Goal: Transaction & Acquisition: Purchase product/service

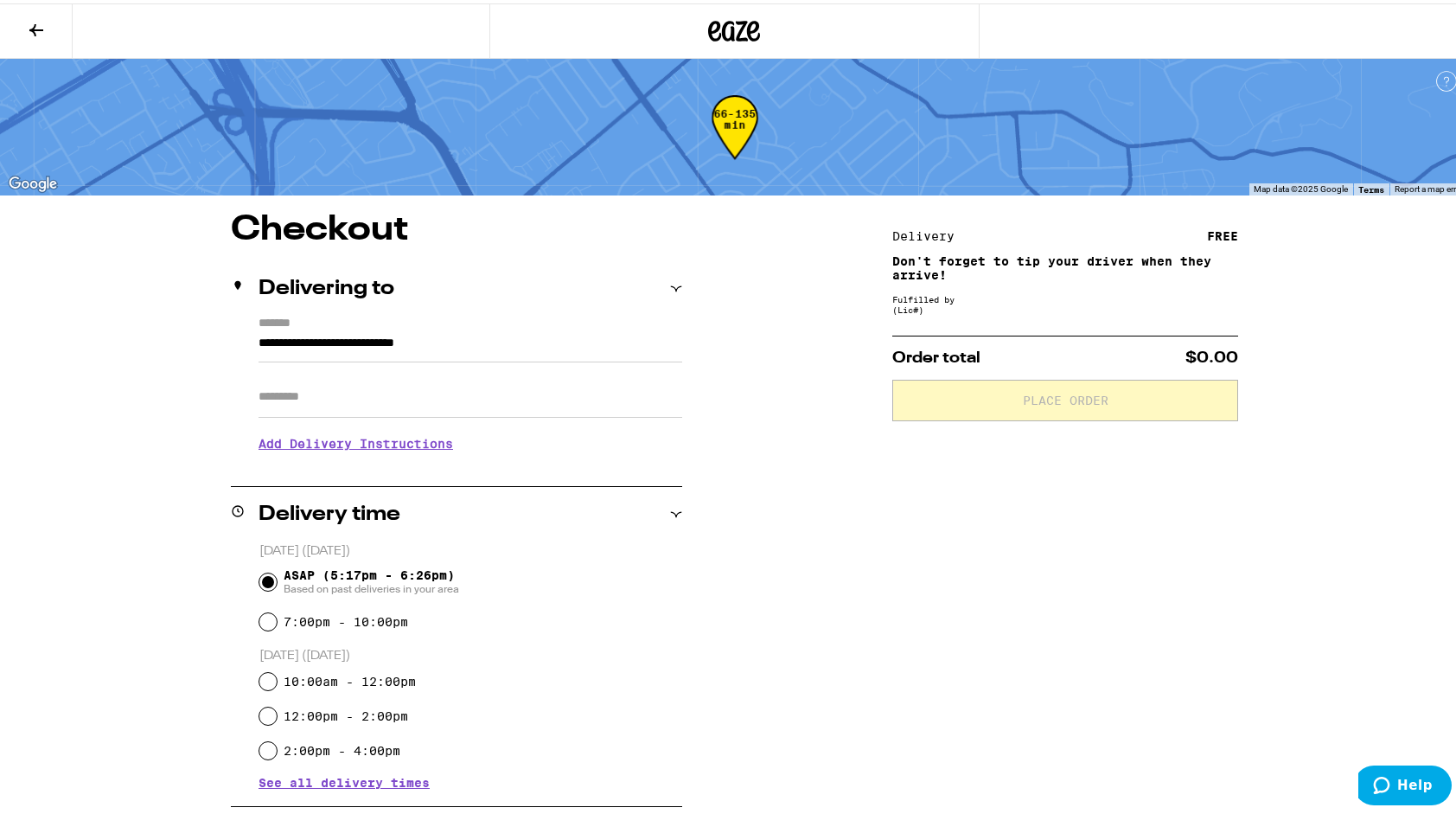
click at [28, 19] on icon at bounding box center [36, 26] width 21 height 21
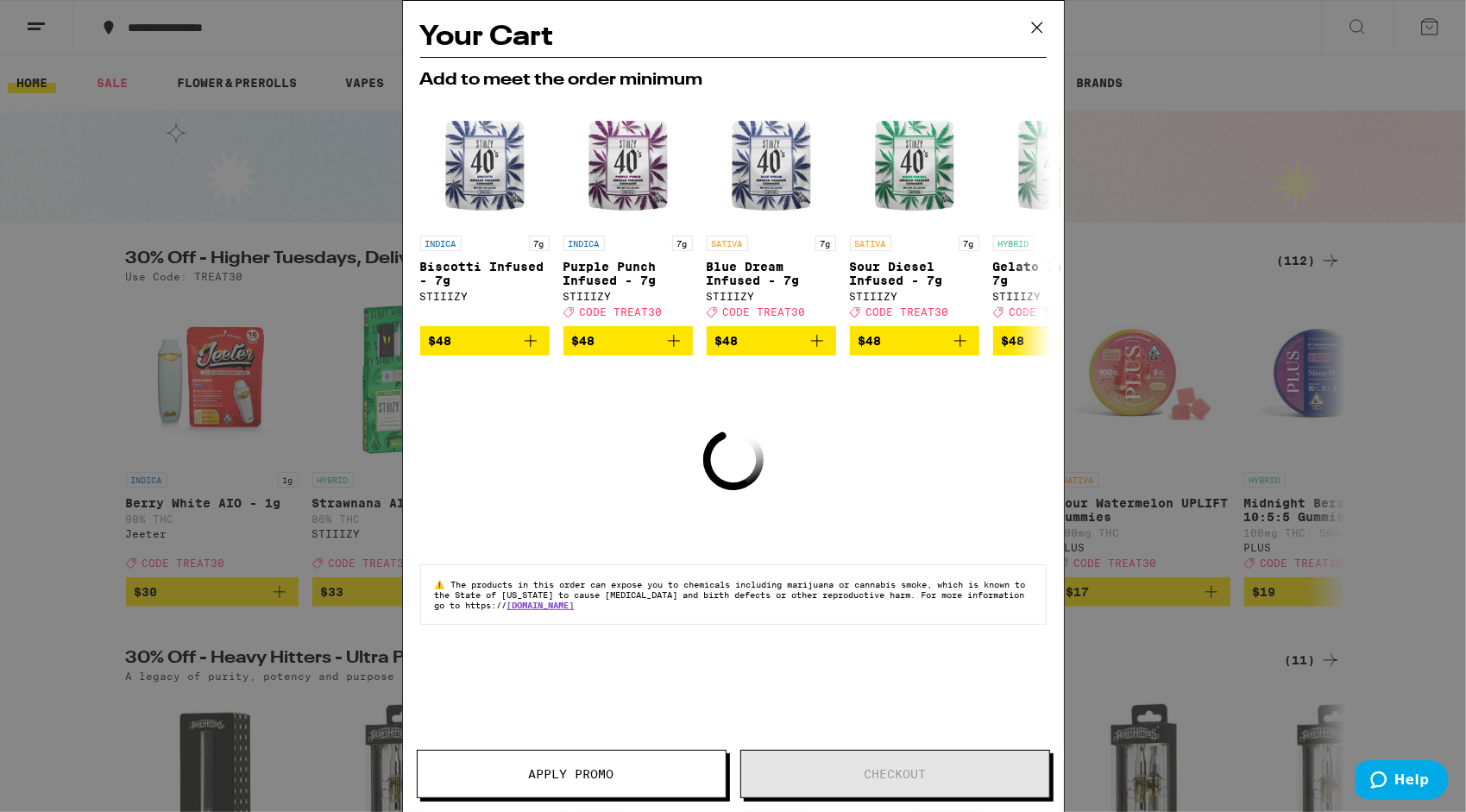
click at [1035, 24] on icon at bounding box center [1036, 27] width 26 height 26
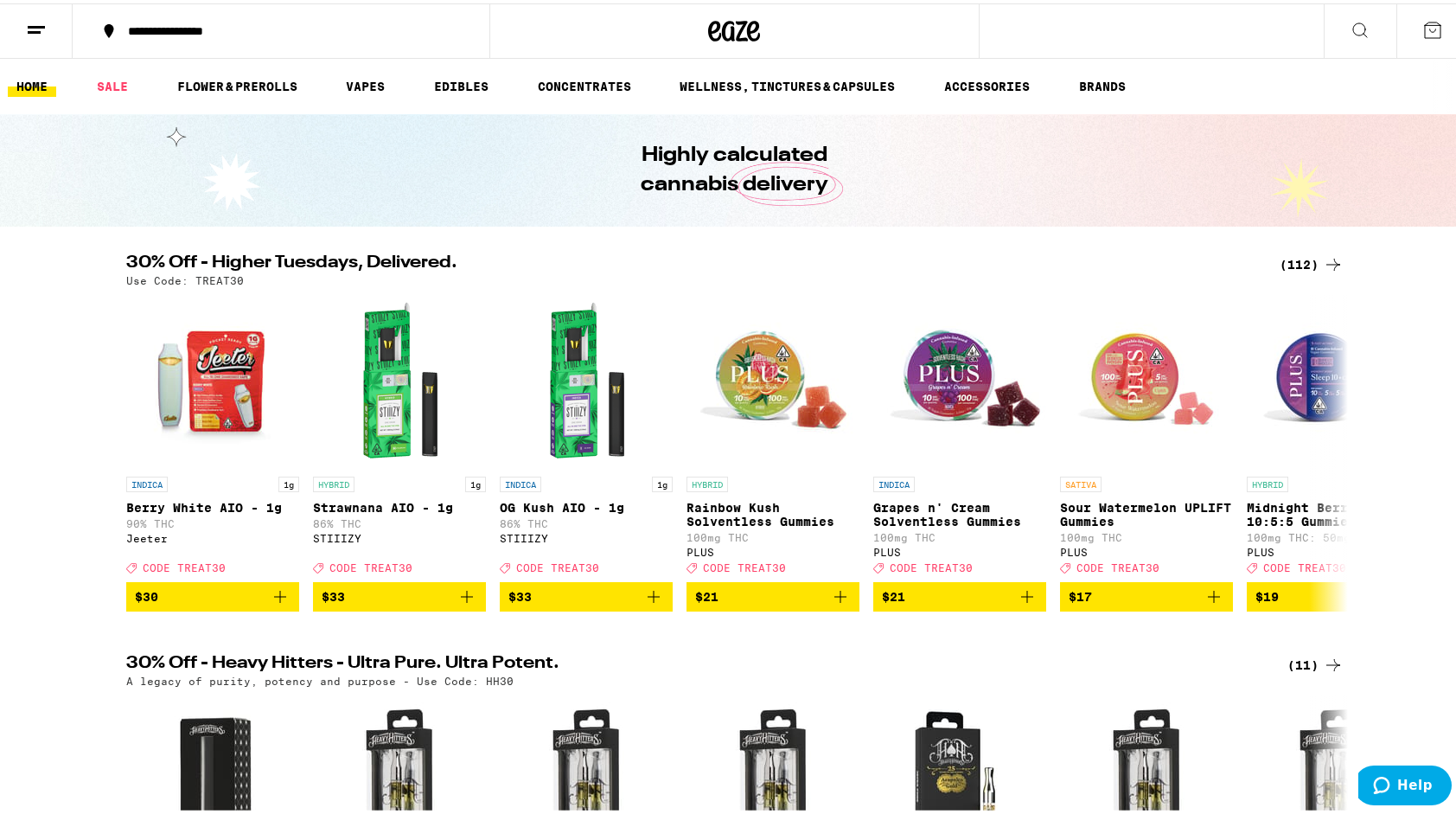
click at [1302, 256] on div "(112)" at bounding box center [1311, 261] width 64 height 21
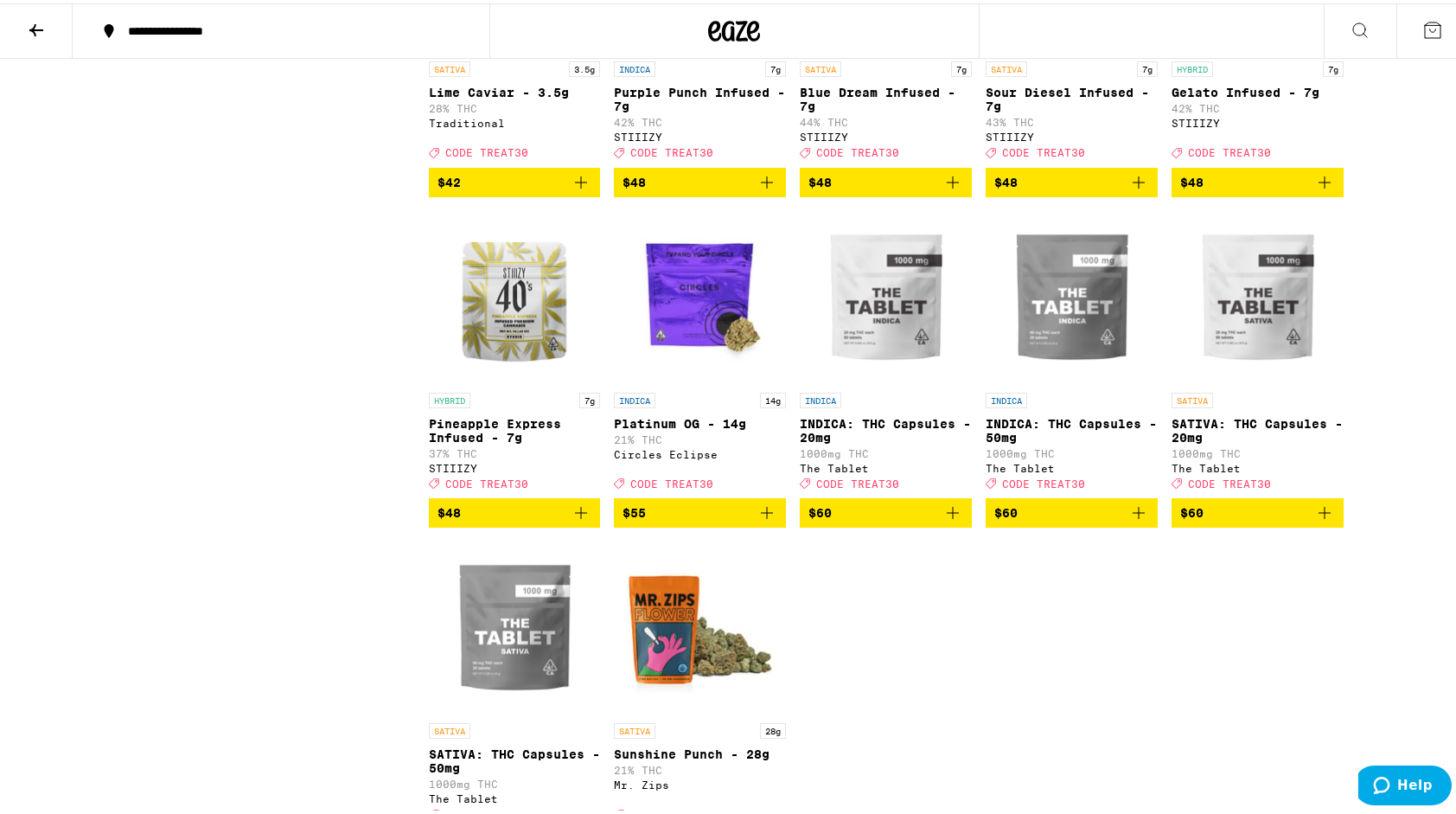
scroll to position [6831, 0]
